Goal: Find specific page/section: Find specific page/section

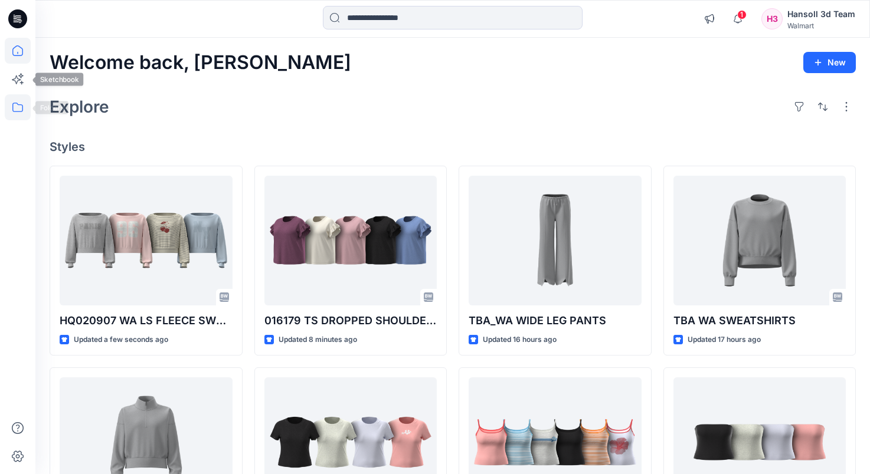
click at [12, 112] on icon at bounding box center [18, 107] width 26 height 26
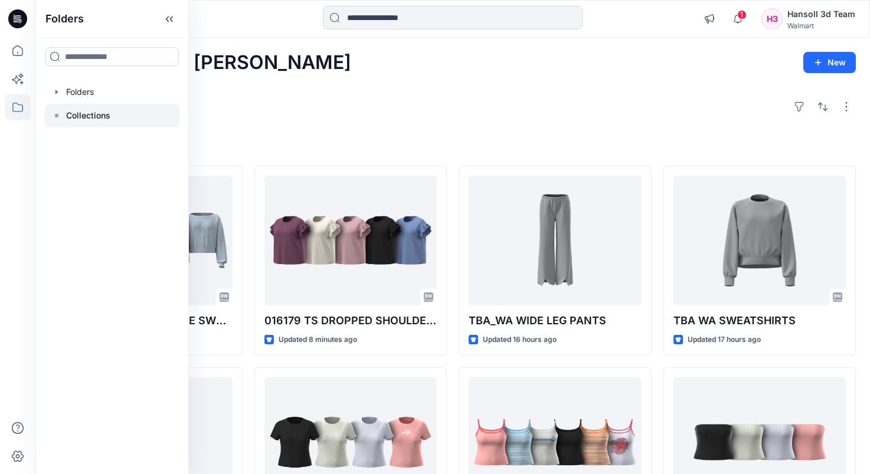
click at [52, 106] on div at bounding box center [112, 116] width 135 height 24
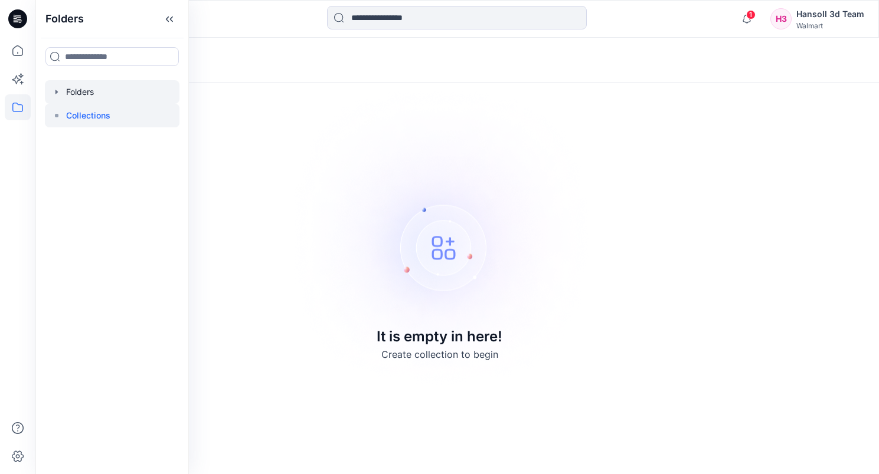
click at [65, 93] on div at bounding box center [112, 92] width 135 height 24
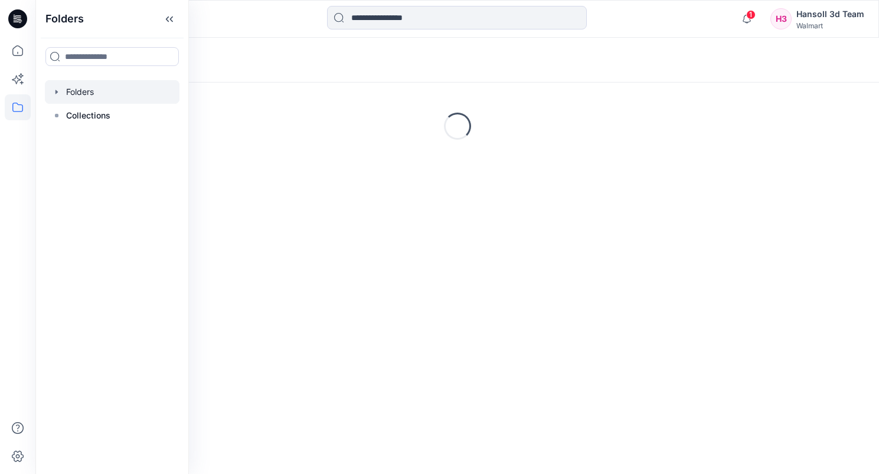
click at [636, 68] on div "Folders" at bounding box center [411, 60] width 723 height 17
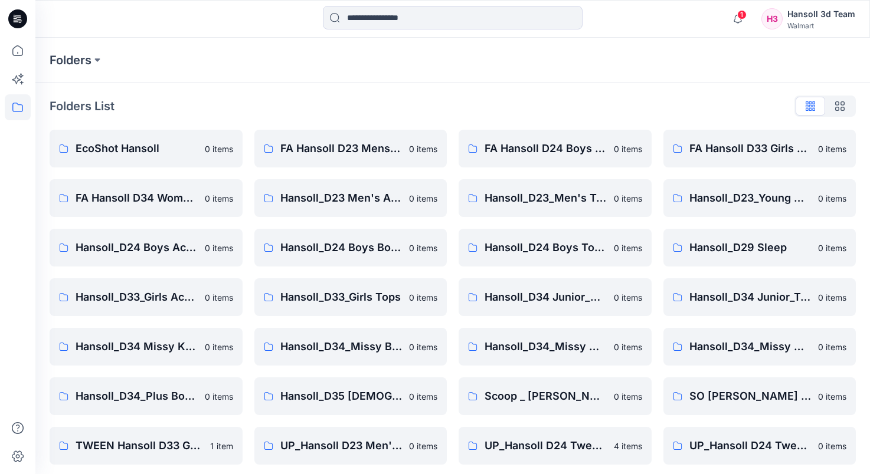
scroll to position [253, 0]
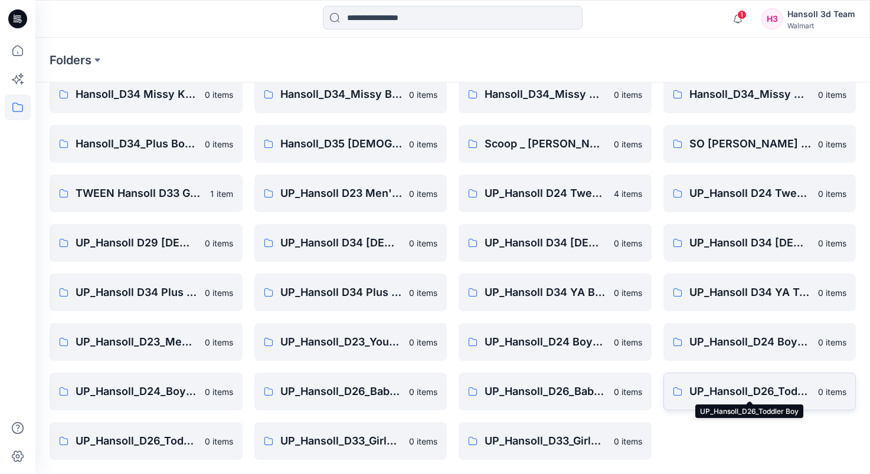
click at [705, 387] on p "UP_Hansoll_D26_Toddler Boy" at bounding box center [750, 392] width 122 height 17
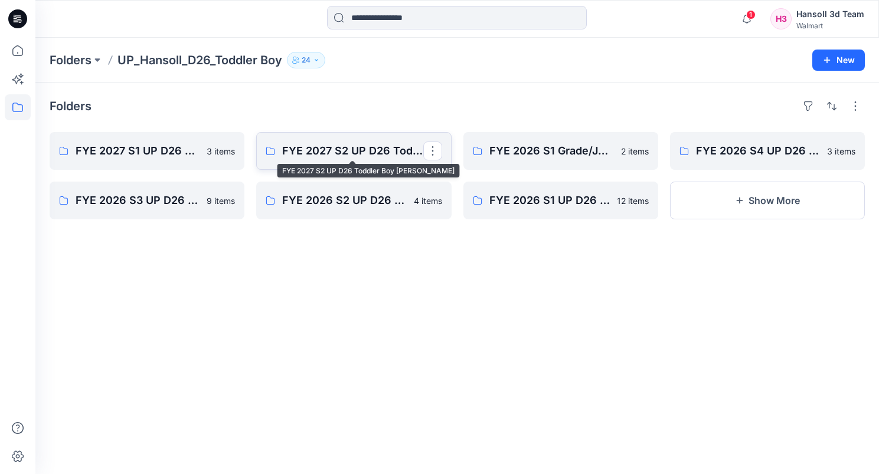
click at [351, 146] on p "FYE 2027 S2 UP D26 Toddler Boy [PERSON_NAME]" at bounding box center [352, 151] width 140 height 17
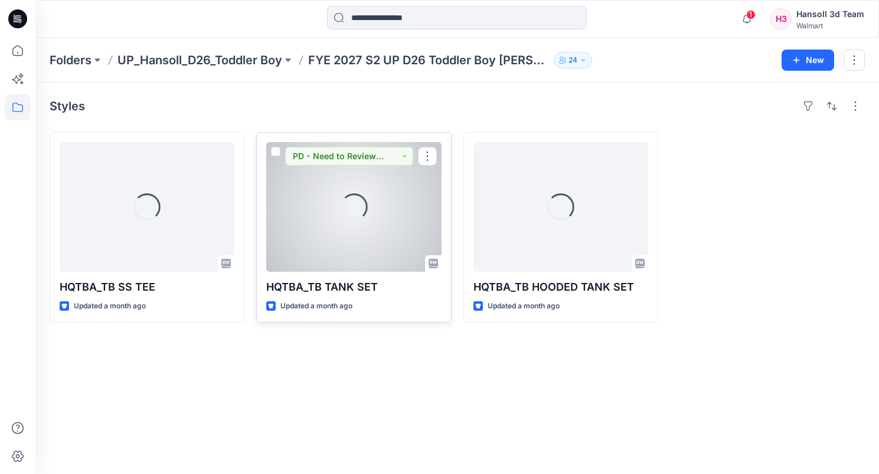
click at [314, 193] on div "Loading..." at bounding box center [353, 207] width 175 height 130
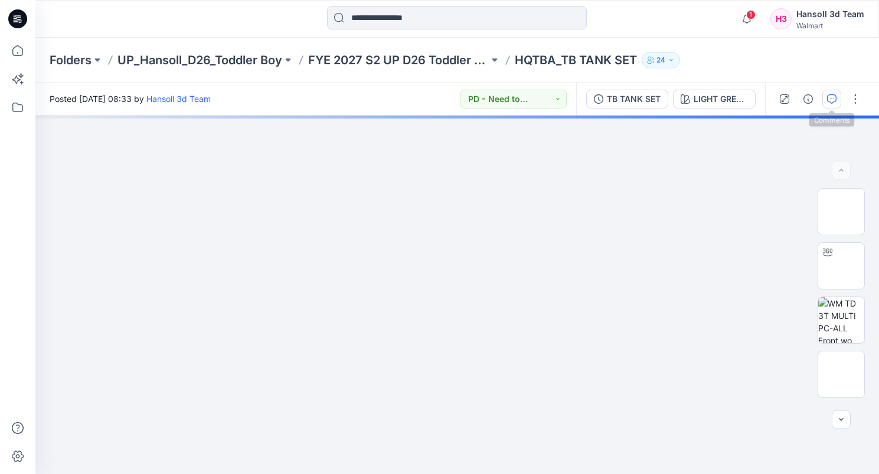
click at [829, 99] on icon "button" at bounding box center [831, 98] width 9 height 9
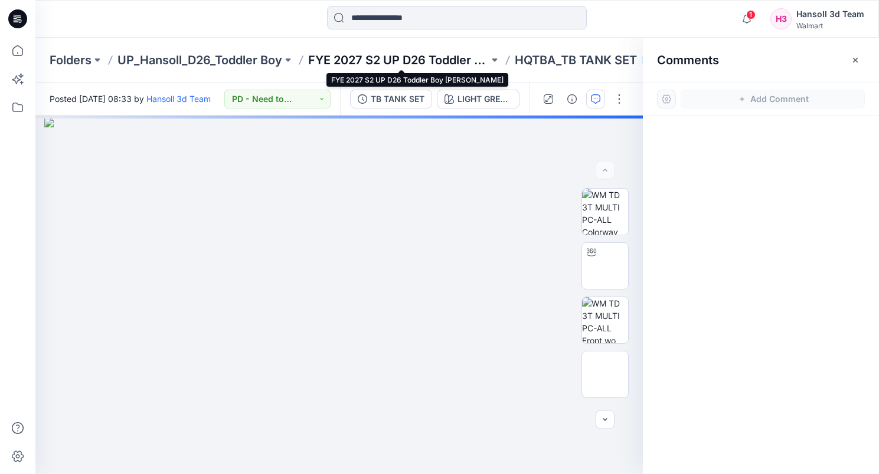
click at [462, 61] on p "FYE 2027 S2 UP D26 Toddler Boy [PERSON_NAME]" at bounding box center [398, 60] width 181 height 17
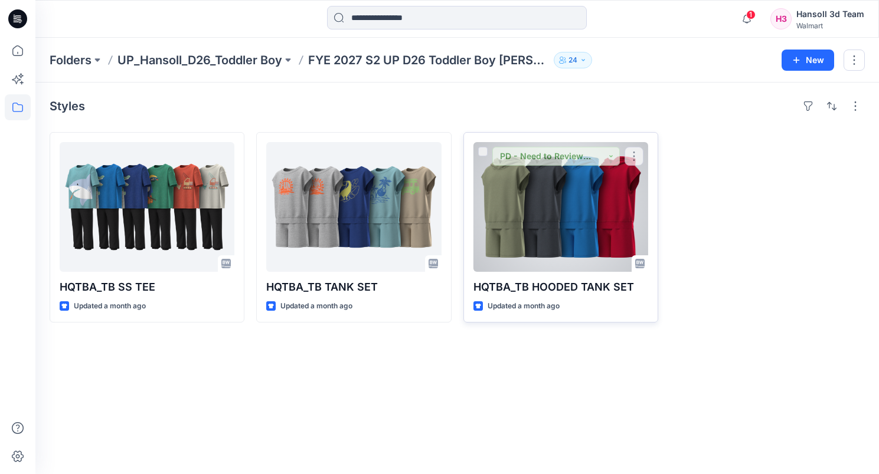
click at [587, 200] on div at bounding box center [560, 207] width 175 height 130
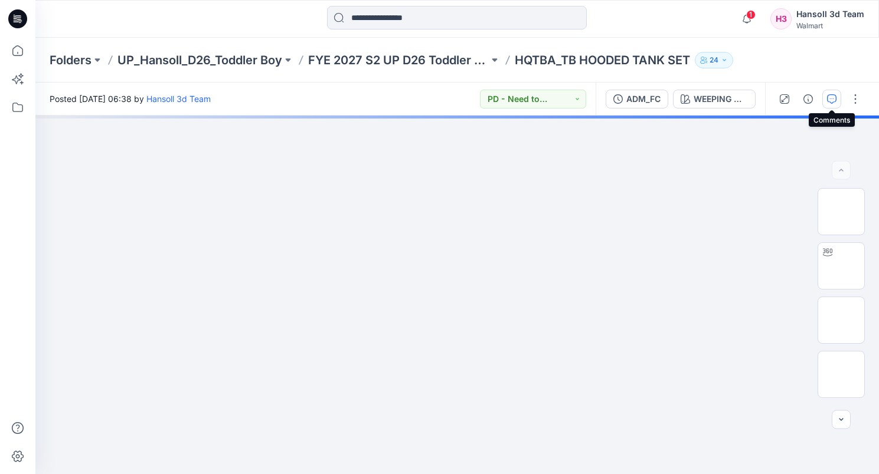
click at [829, 91] on button "button" at bounding box center [831, 99] width 19 height 19
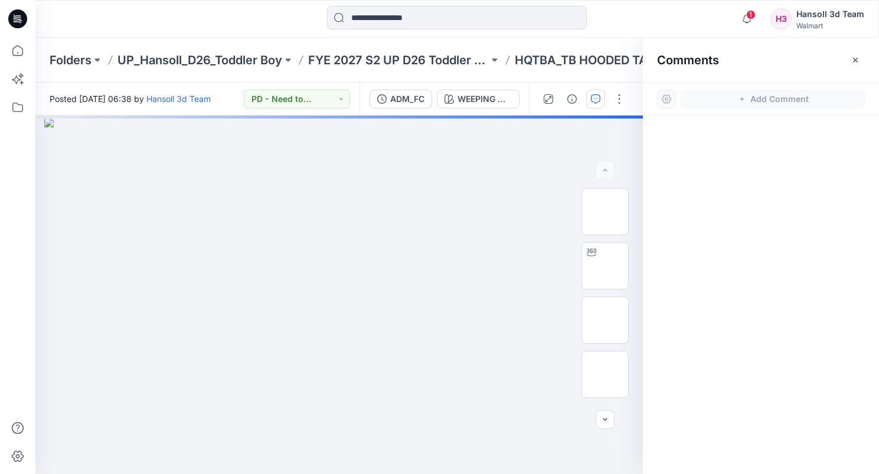
click at [233, 70] on div "Folders UP_Hansoll_D26_Toddler Boy FYE 2027 S2 UP D26 Toddler Boy Hansoll HQTBA…" at bounding box center [456, 60] width 843 height 45
click at [240, 64] on p "UP_Hansoll_D26_Toddler Boy" at bounding box center [199, 60] width 165 height 17
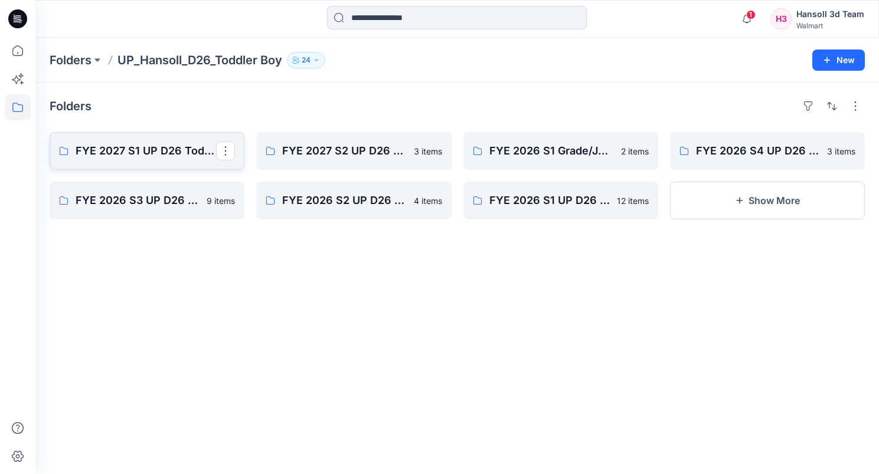
click at [120, 152] on p "FYE 2027 S1 UP D26 Toddler Boy [PERSON_NAME]" at bounding box center [146, 151] width 140 height 17
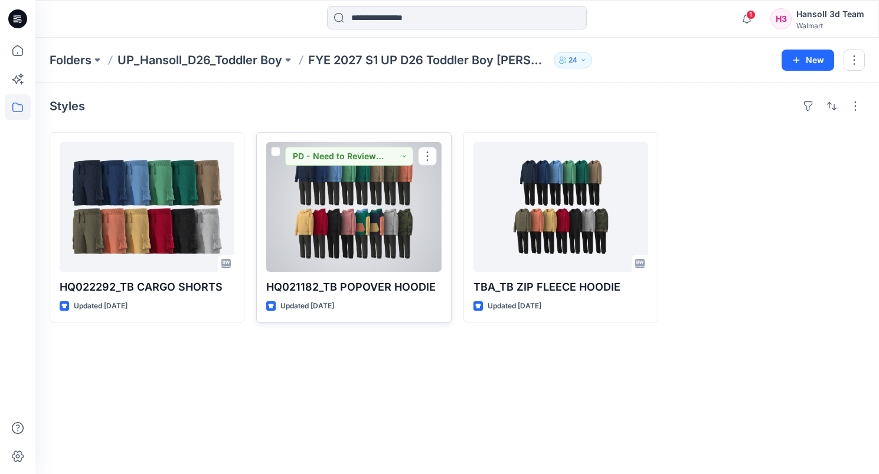
click at [401, 195] on div at bounding box center [353, 207] width 175 height 130
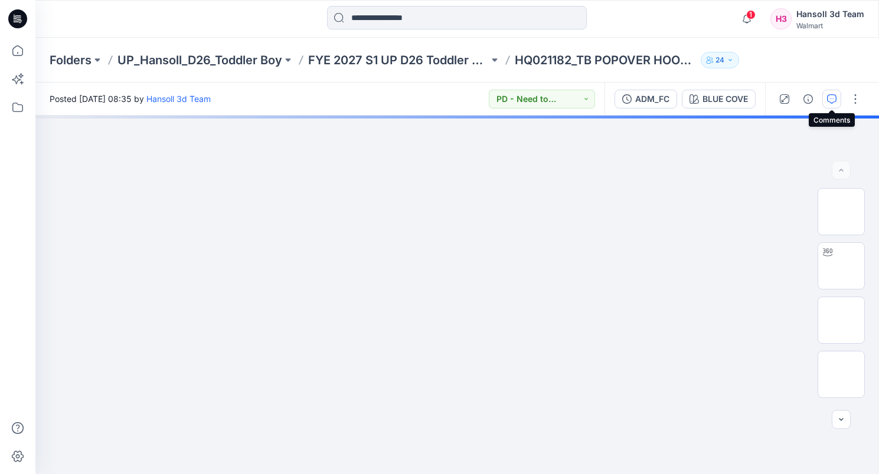
click at [828, 102] on icon "button" at bounding box center [831, 98] width 9 height 9
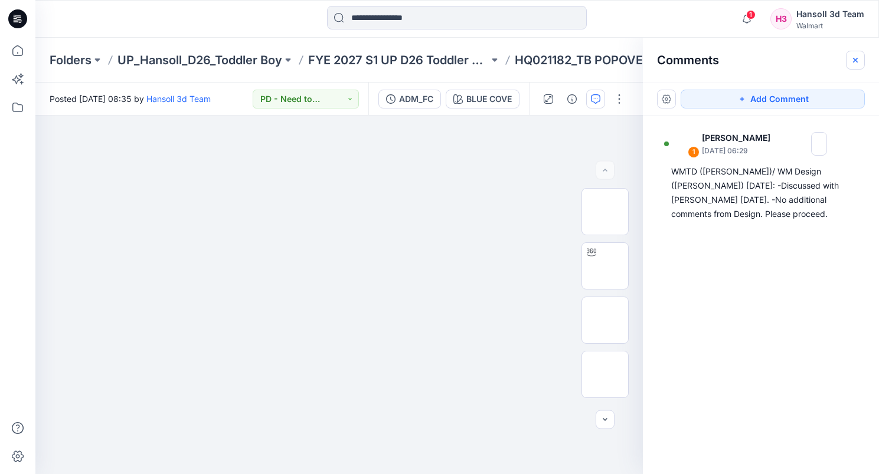
click at [852, 64] on icon "button" at bounding box center [854, 59] width 9 height 9
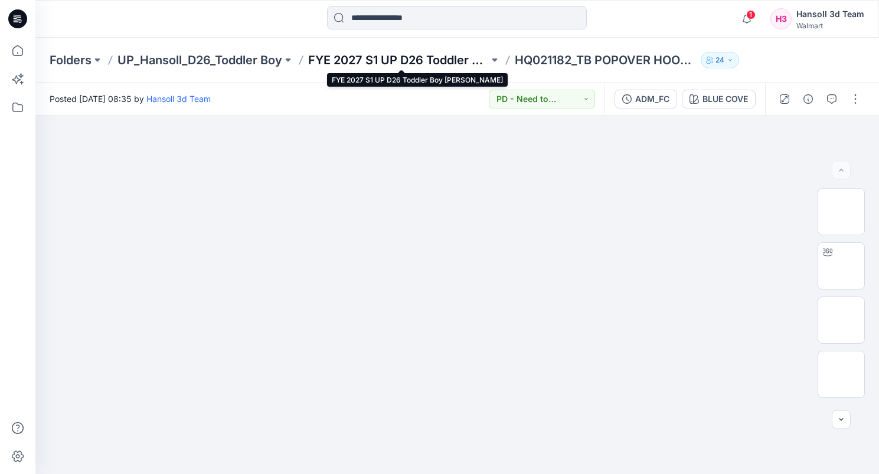
click at [389, 59] on p "FYE 2027 S1 UP D26 Toddler Boy [PERSON_NAME]" at bounding box center [398, 60] width 181 height 17
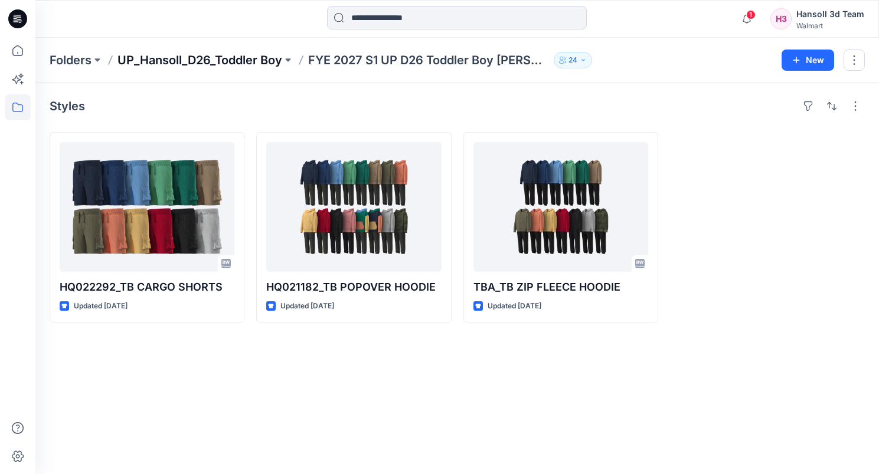
click at [264, 55] on p "UP_Hansoll_D26_Toddler Boy" at bounding box center [199, 60] width 165 height 17
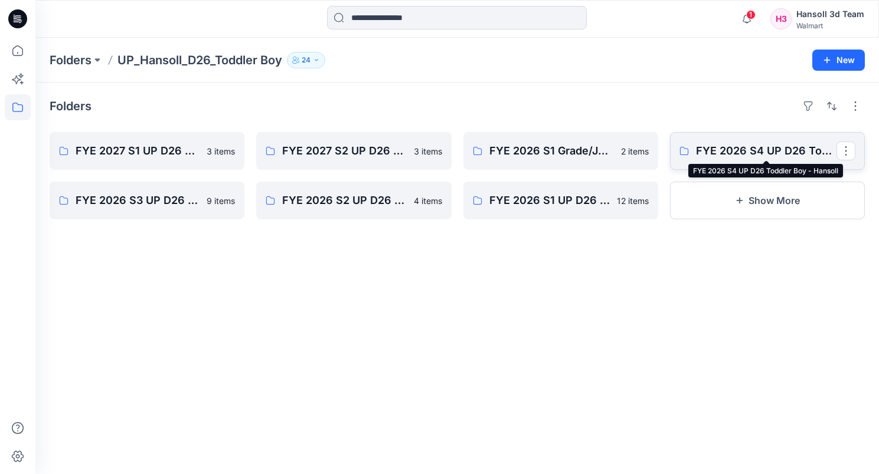
click at [768, 145] on p "FYE 2026 S4 UP D26 Toddler Boy - Hansoll" at bounding box center [766, 151] width 140 height 17
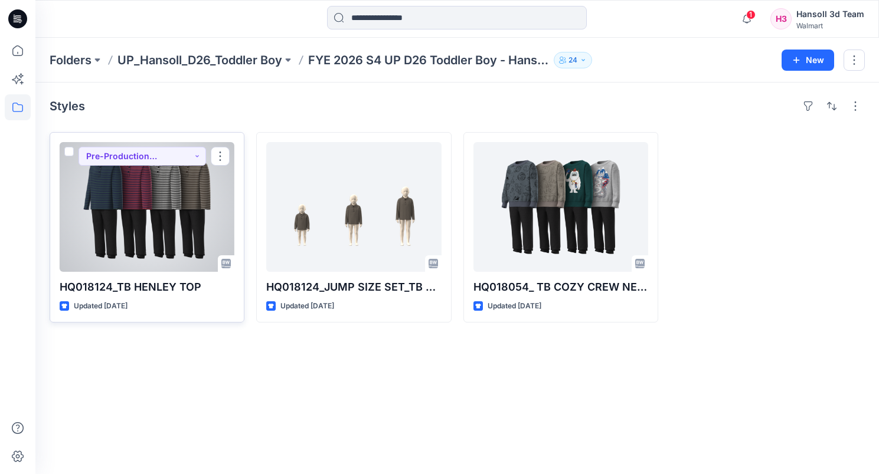
click at [202, 208] on div at bounding box center [147, 207] width 175 height 130
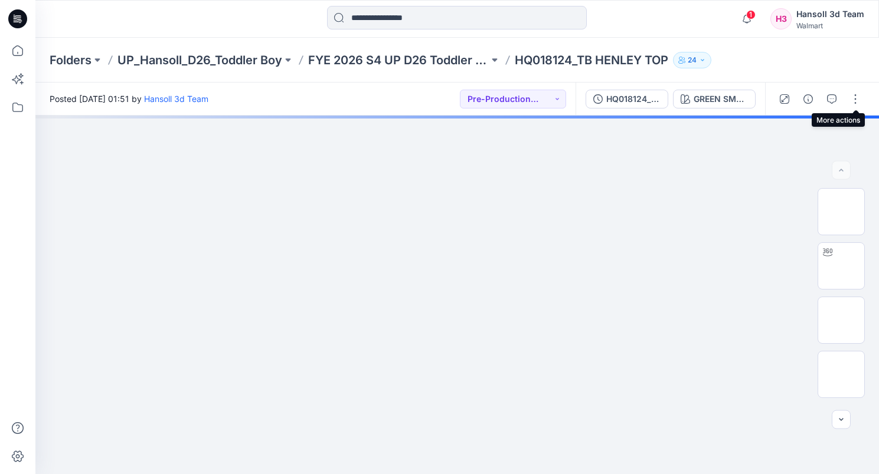
click at [841, 97] on div at bounding box center [819, 99] width 109 height 33
click at [834, 99] on icon "button" at bounding box center [831, 98] width 9 height 9
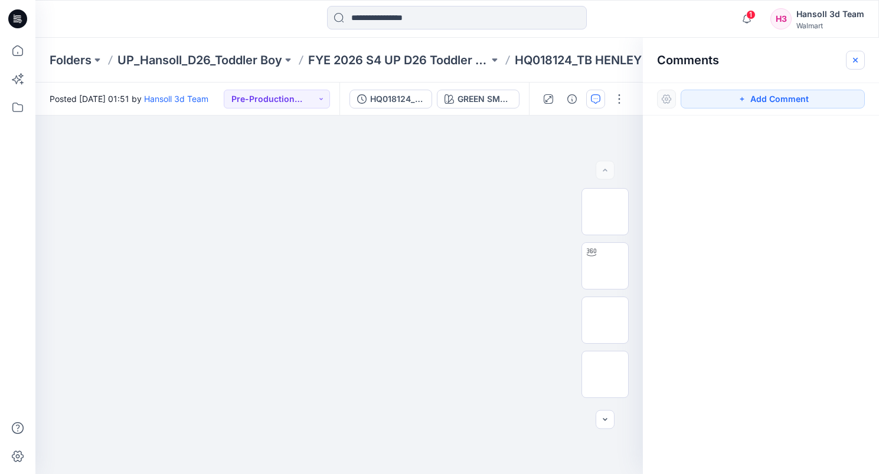
click at [855, 62] on icon "button" at bounding box center [854, 59] width 9 height 9
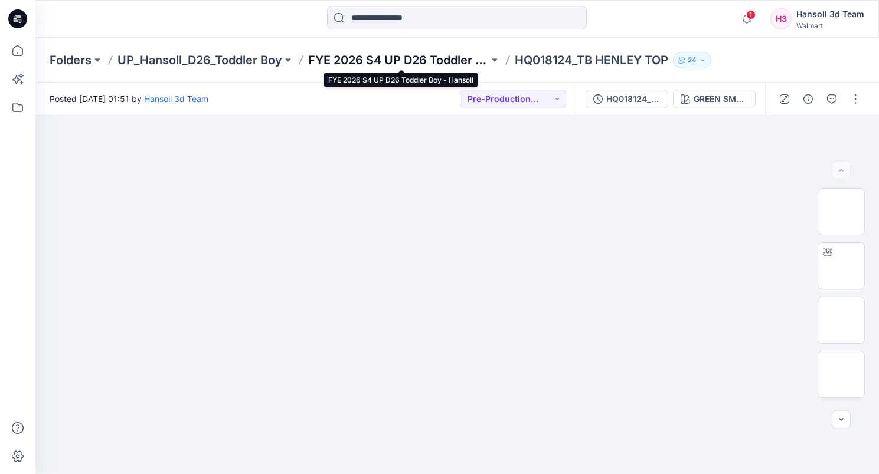
click at [424, 57] on p "FYE 2026 S4 UP D26 Toddler Boy - Hansoll" at bounding box center [398, 60] width 181 height 17
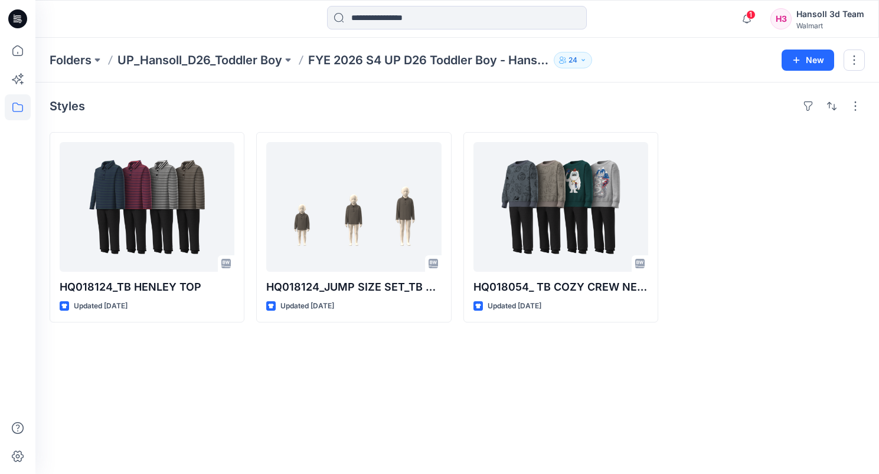
click at [457, 199] on div "HQ018124_TB HENLEY TOP Updated [DATE] HQ018124_JUMP SIZE SET_TB HENLEY TOP Upda…" at bounding box center [457, 227] width 815 height 191
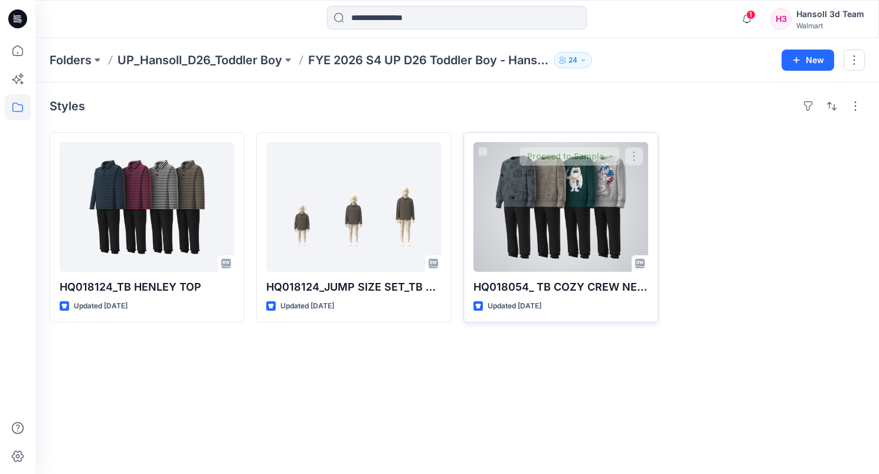
click at [531, 196] on div at bounding box center [560, 207] width 175 height 130
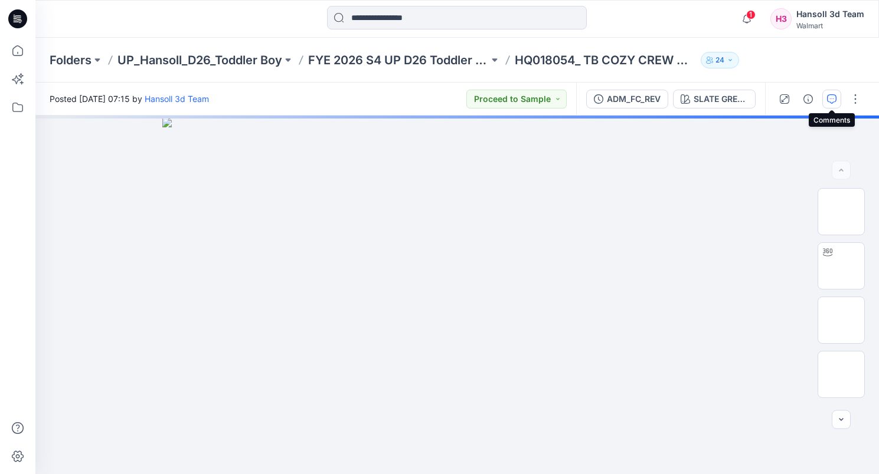
click at [831, 93] on button "button" at bounding box center [831, 99] width 19 height 19
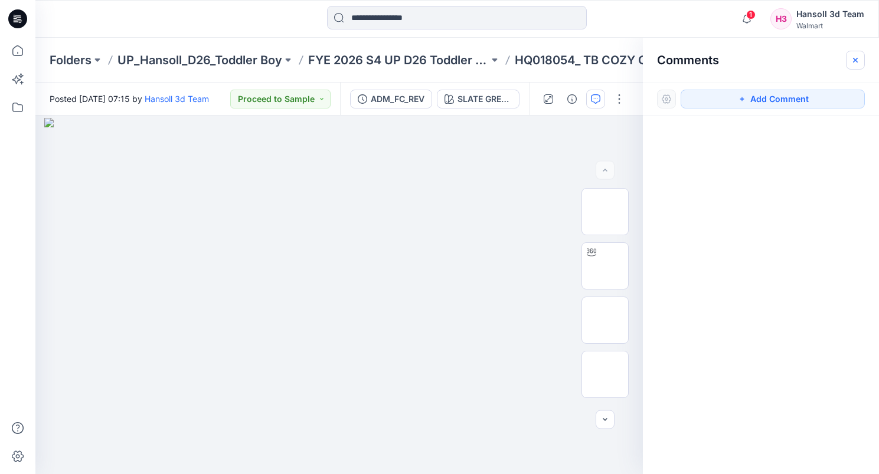
click at [852, 61] on icon "button" at bounding box center [854, 59] width 9 height 9
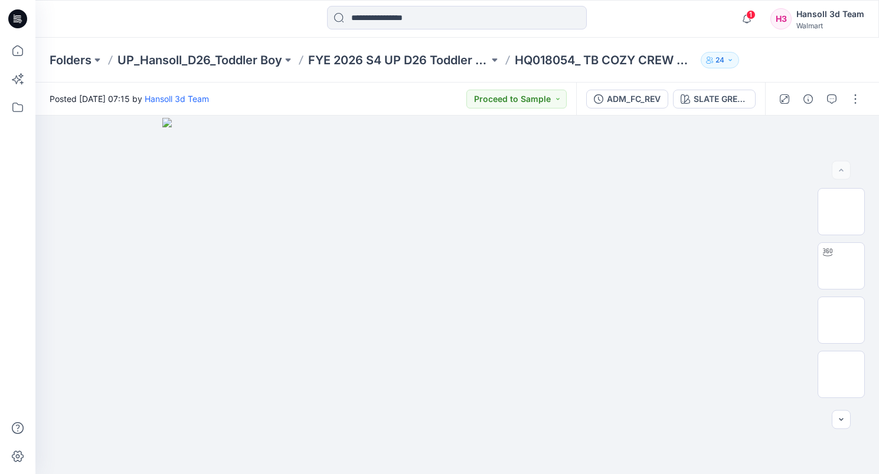
click at [205, 50] on div "Folders UP_Hansoll_D26_Toddler Boy FYE 2026 S4 UP D26 Toddler Boy - Hansoll HQ0…" at bounding box center [456, 60] width 843 height 45
click at [204, 57] on p "UP_Hansoll_D26_Toddler Boy" at bounding box center [199, 60] width 165 height 17
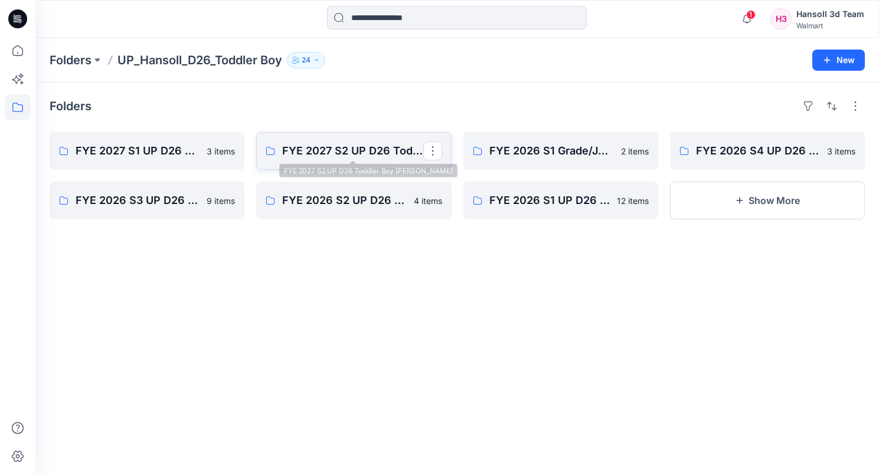
click at [292, 158] on p "FYE 2027 S2 UP D26 Toddler Boy [PERSON_NAME]" at bounding box center [352, 151] width 140 height 17
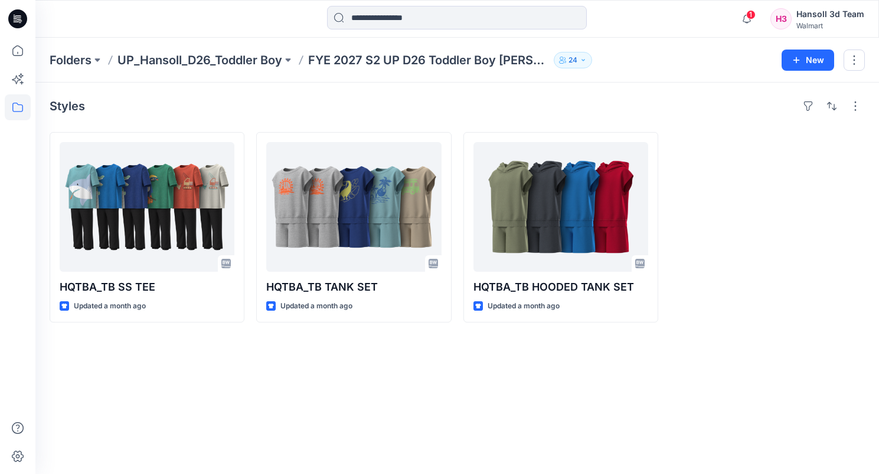
click at [338, 428] on div "Styles HQTBA_TB SS TEE Updated a month ago HQTBA_TB TANK SET Updated a month ag…" at bounding box center [456, 279] width 843 height 392
